Goal: Entertainment & Leisure: Consume media (video, audio)

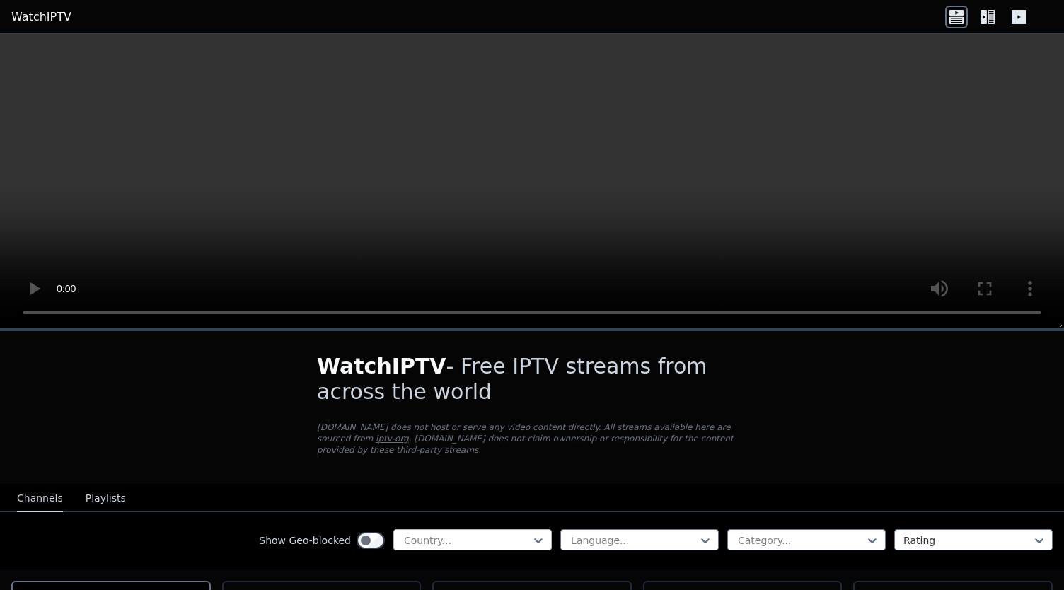
click at [540, 529] on div "Country..." at bounding box center [472, 539] width 158 height 21
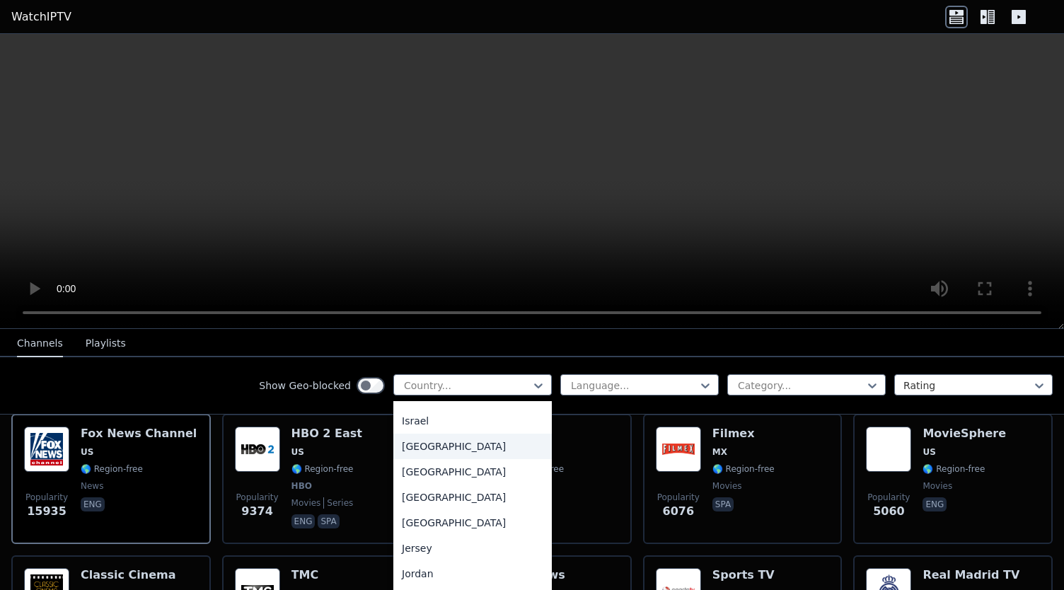
scroll to position [2322, 0]
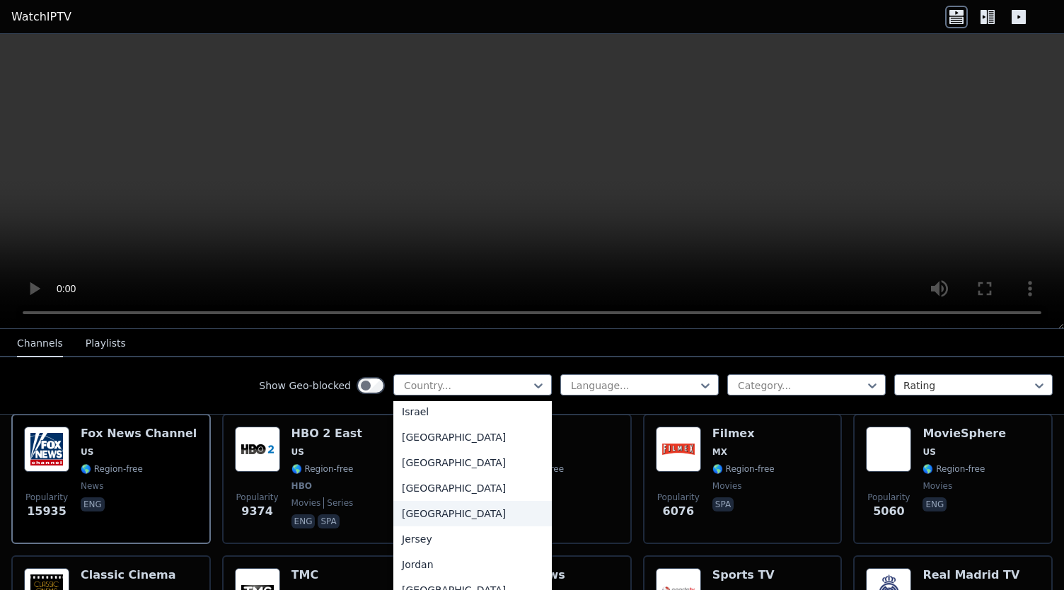
click at [434, 525] on div "[GEOGRAPHIC_DATA]" at bounding box center [472, 513] width 158 height 25
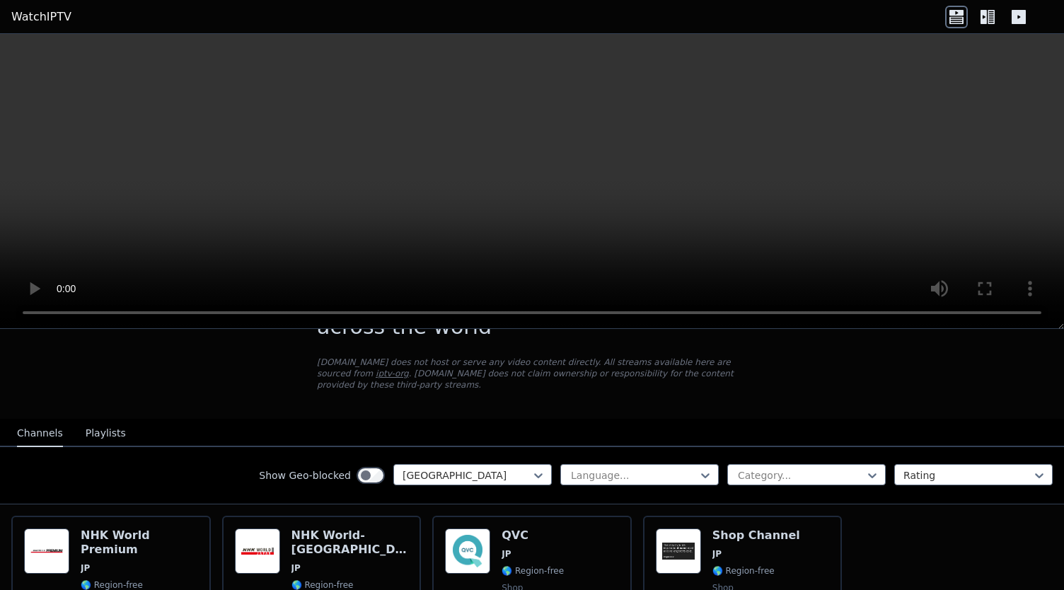
scroll to position [64, 0]
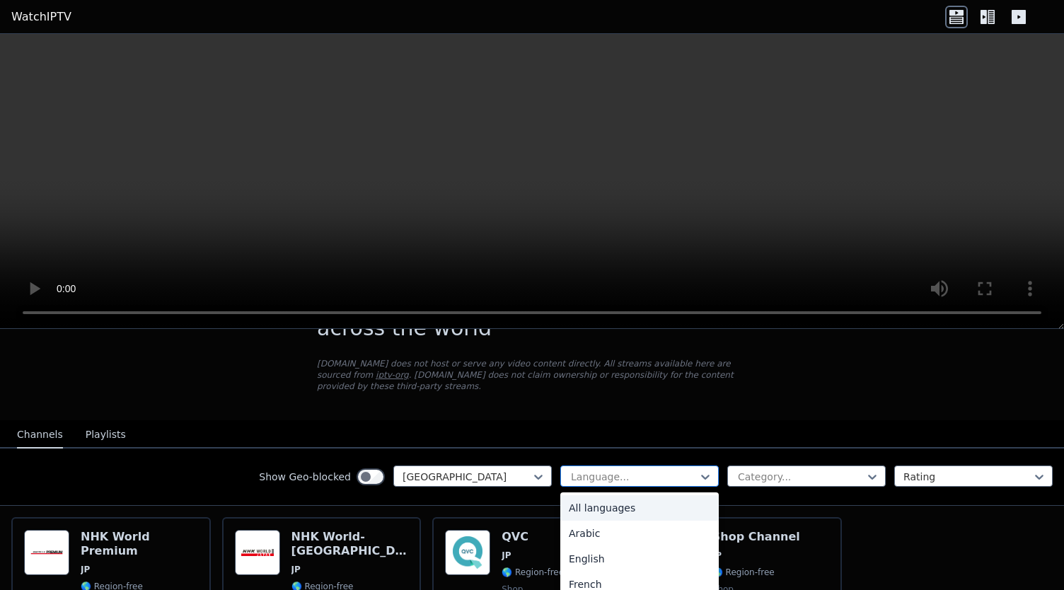
click at [593, 470] on div at bounding box center [633, 477] width 129 height 14
click at [591, 518] on div "Japanese" at bounding box center [639, 530] width 158 height 25
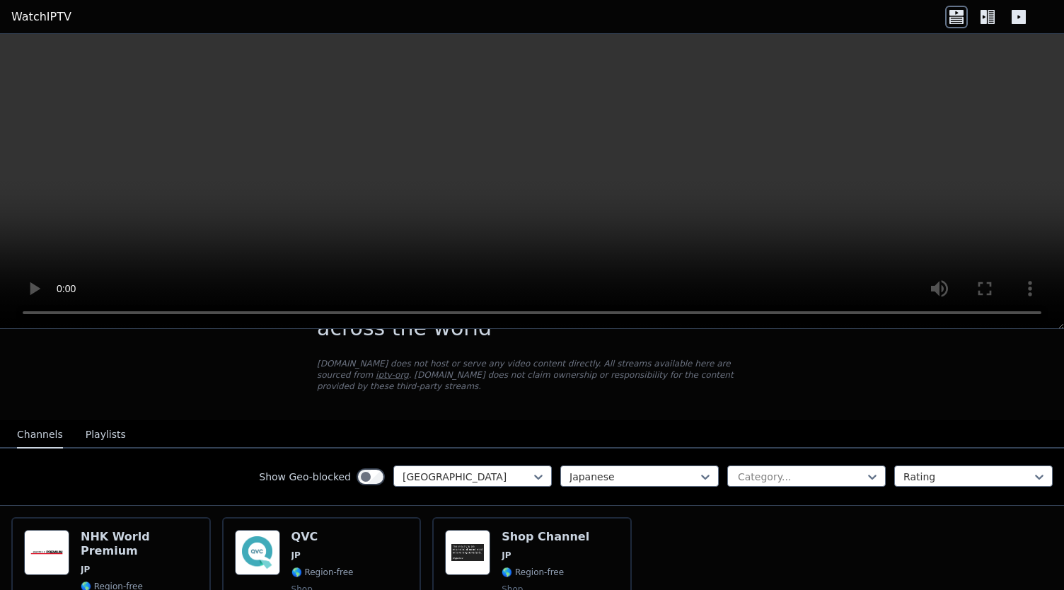
scroll to position [165, 0]
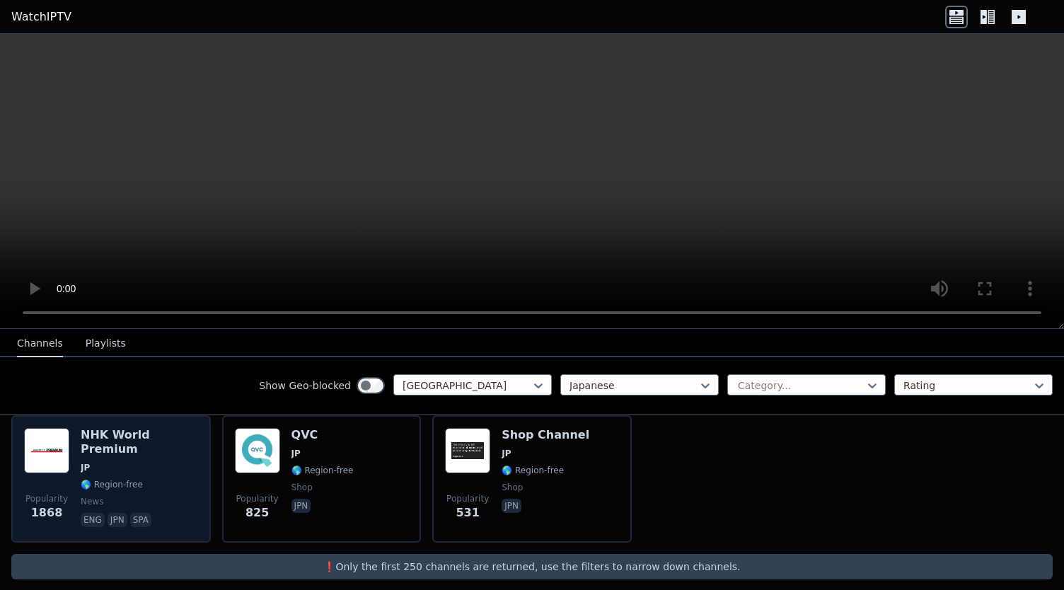
click at [91, 467] on div "NHK World Premium JP 🌎 Region-free news eng jpn spa" at bounding box center [139, 479] width 117 height 102
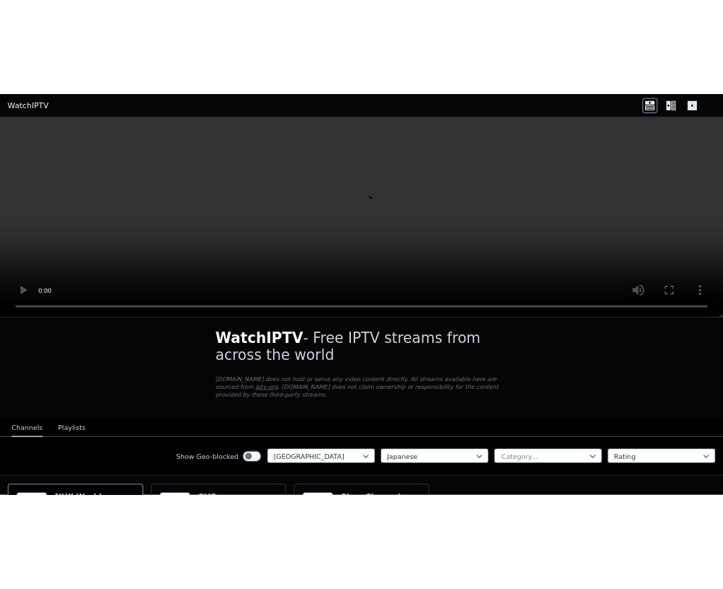
scroll to position [0, 0]
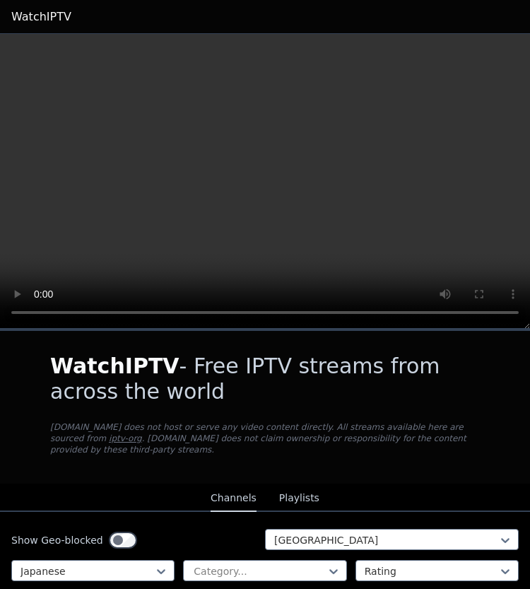
click at [61, 458] on div "WatchIPTV - Free IPTV streams from across the world [DOMAIN_NAME] does not host…" at bounding box center [265, 407] width 475 height 153
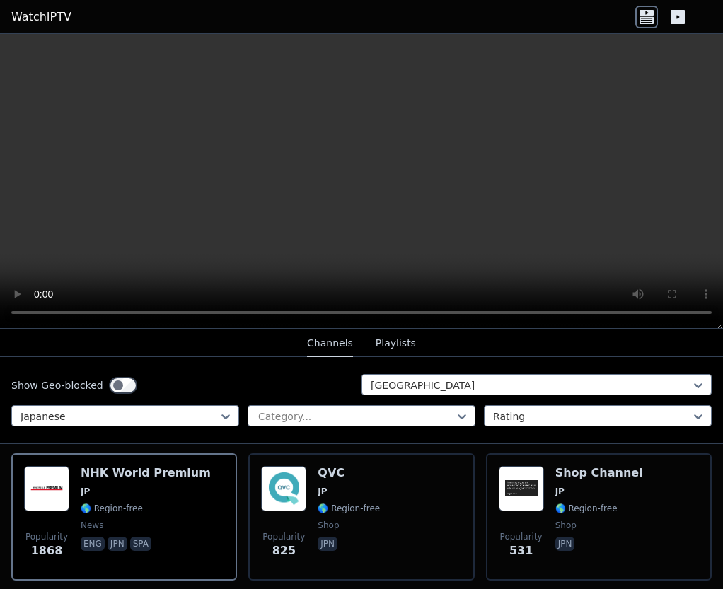
scroll to position [153, 0]
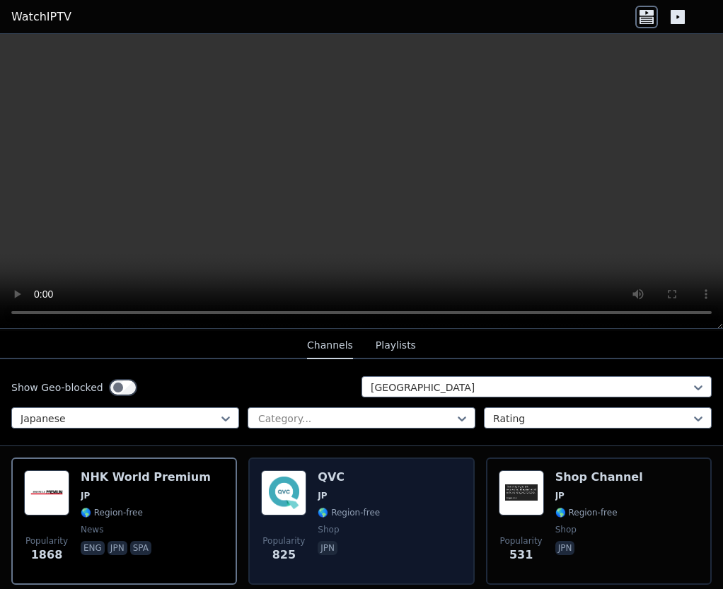
click at [361, 490] on span "JP" at bounding box center [349, 495] width 62 height 11
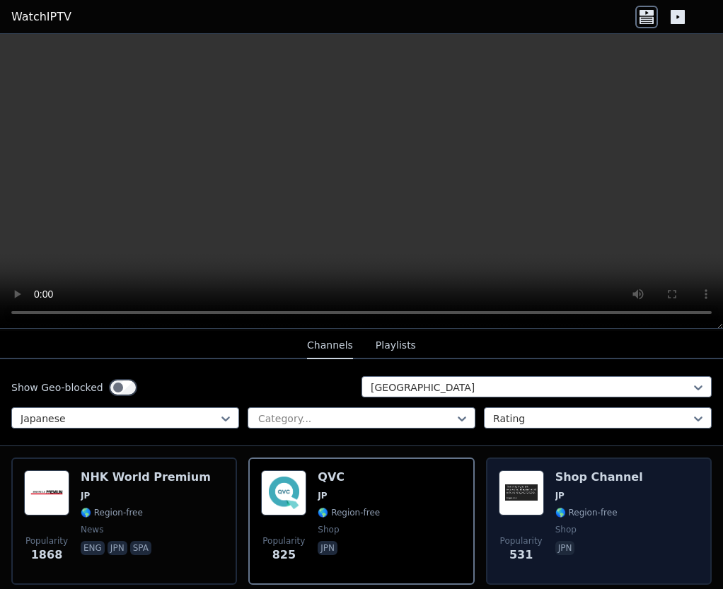
click at [559, 475] on div "Shop Channel JP 🌎 Region-free shop jpn" at bounding box center [599, 521] width 88 height 102
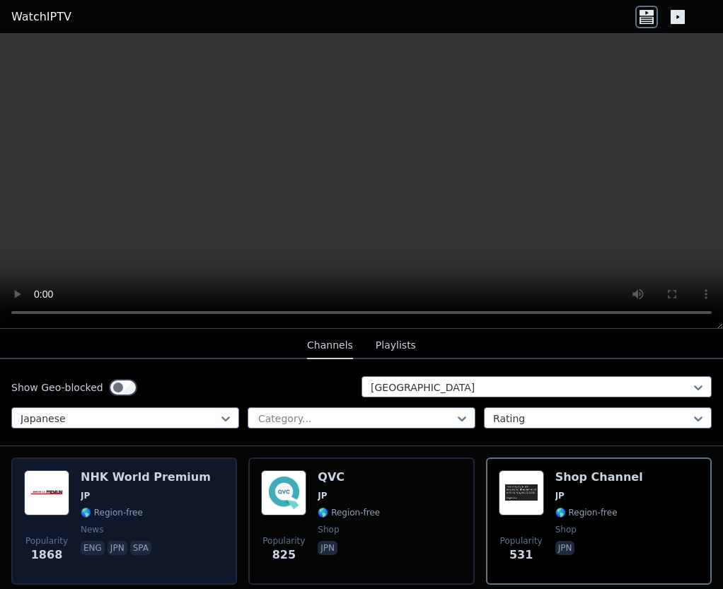
click at [160, 507] on span "🌎 Region-free" at bounding box center [146, 512] width 130 height 11
